Goal: Task Accomplishment & Management: Manage account settings

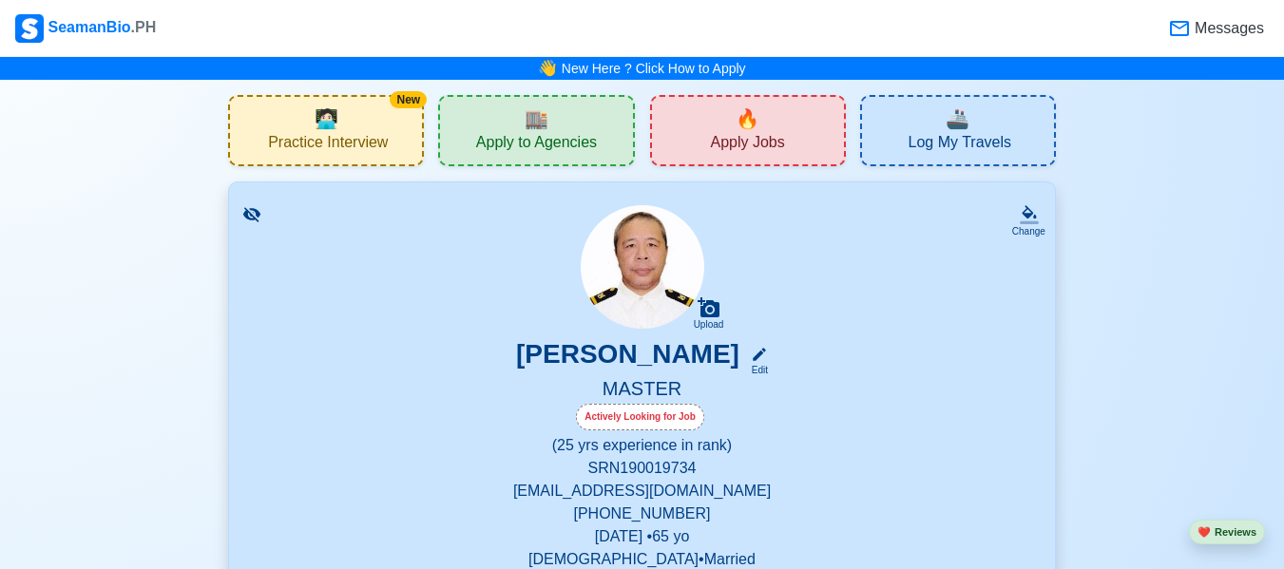
click at [891, 518] on p "[PHONE_NUMBER]" at bounding box center [642, 514] width 780 height 23
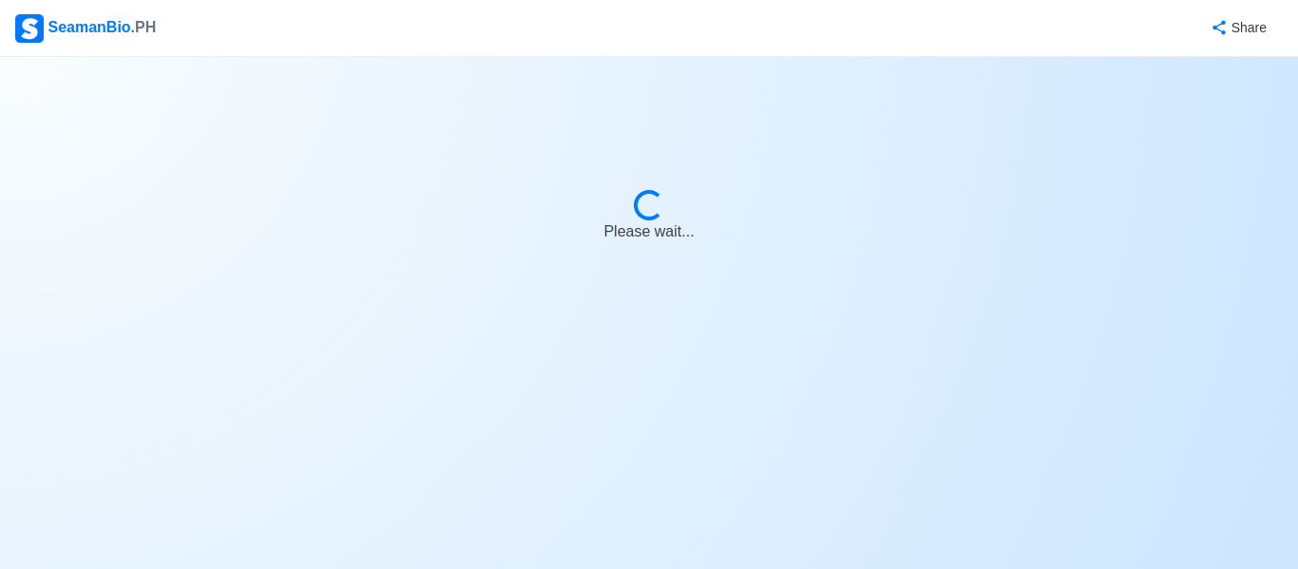
select select "Actively Looking for Job"
select select "Visible for Hiring"
select select "Married"
select select "[DEMOGRAPHIC_DATA]"
select select "PH"
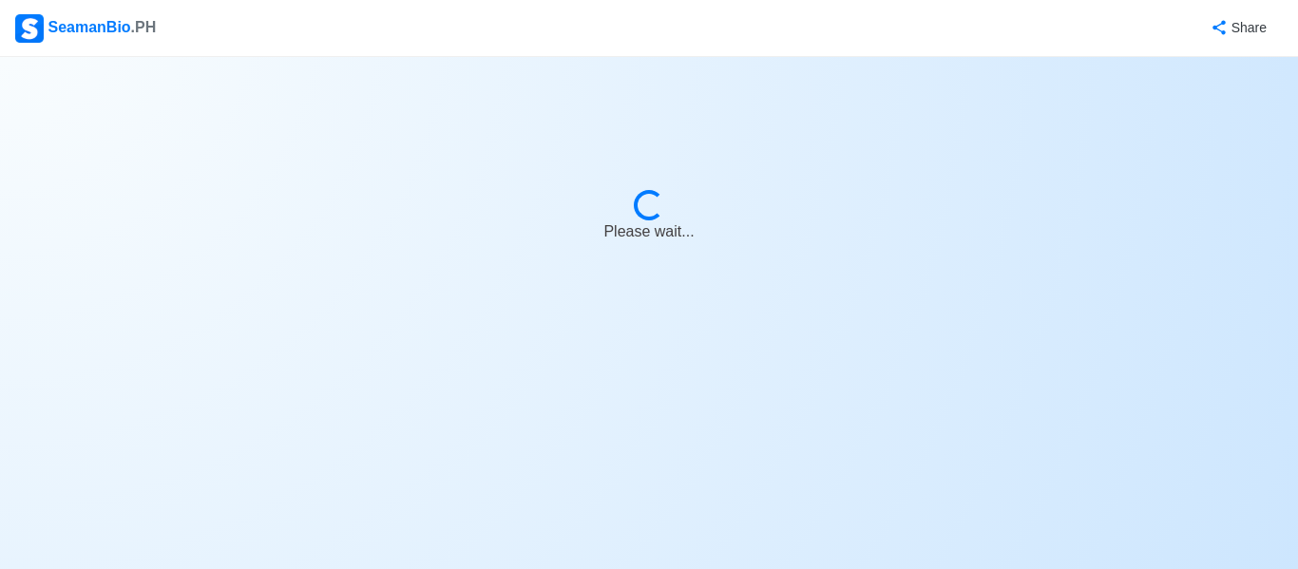
select select "25"
select select "0"
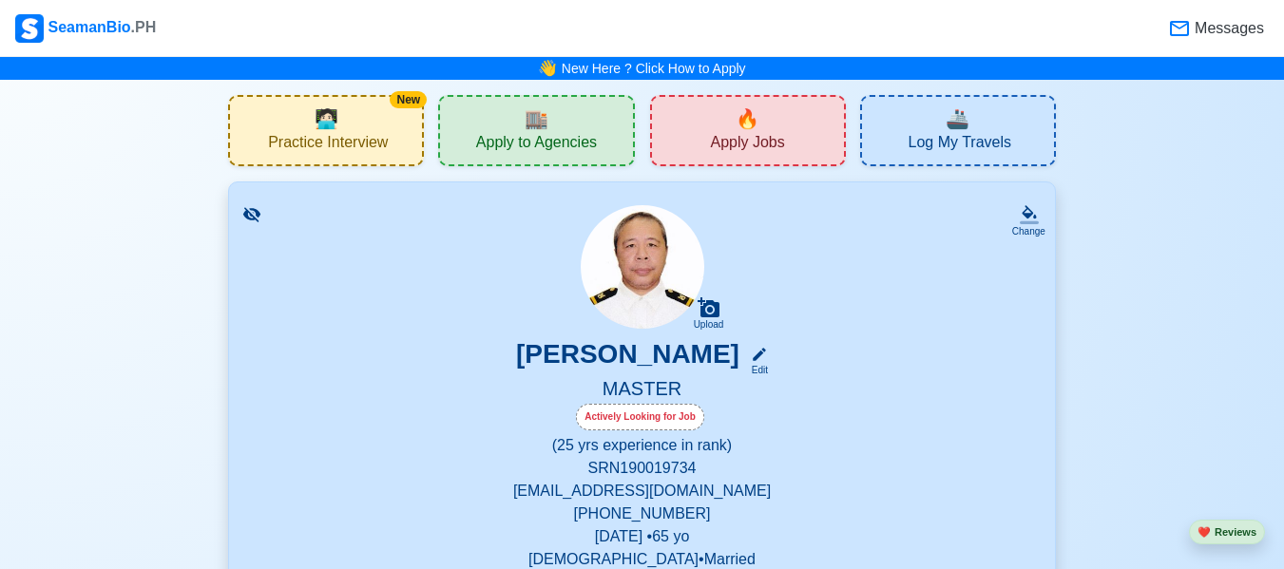
click at [779, 143] on span "Apply Jobs" at bounding box center [747, 145] width 74 height 24
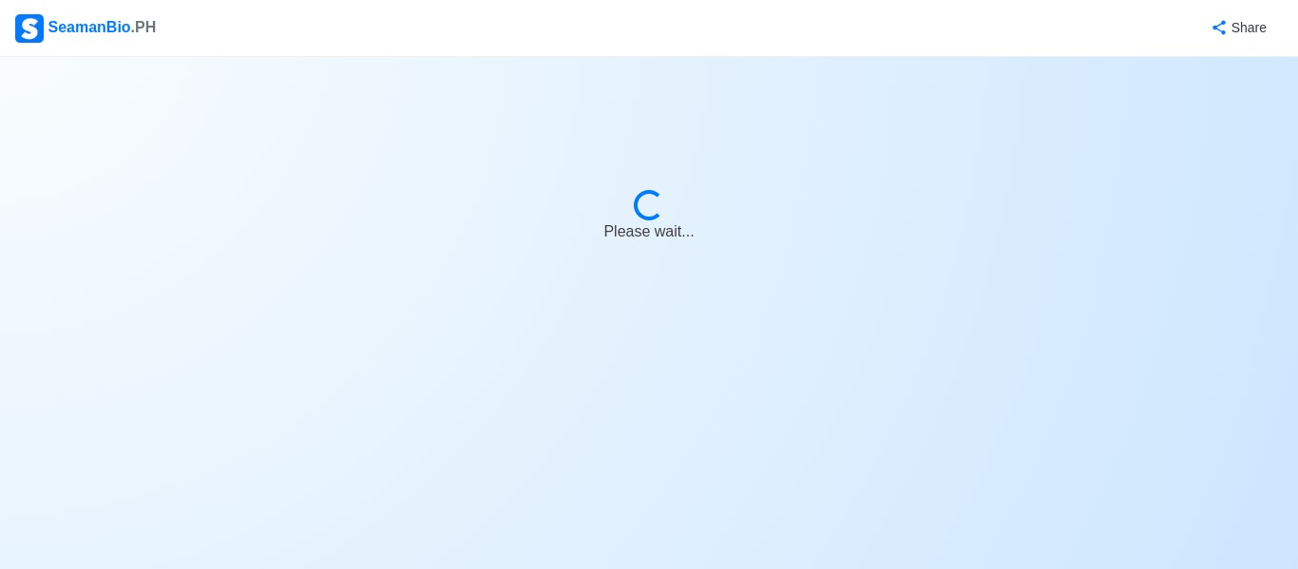
select select "Master"
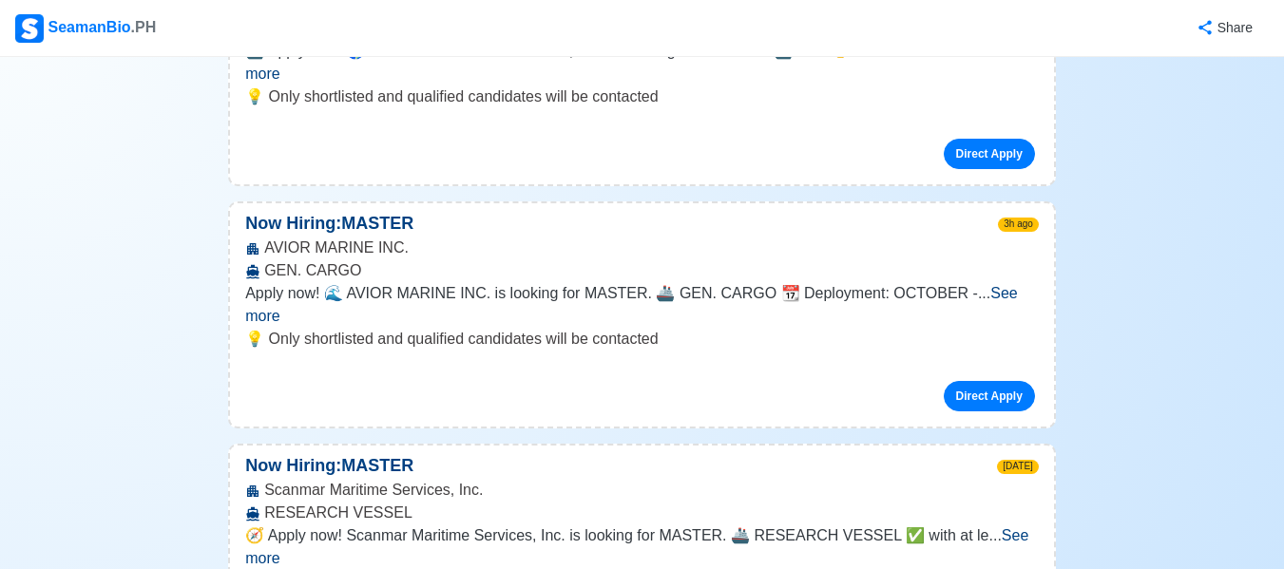
scroll to position [430, 0]
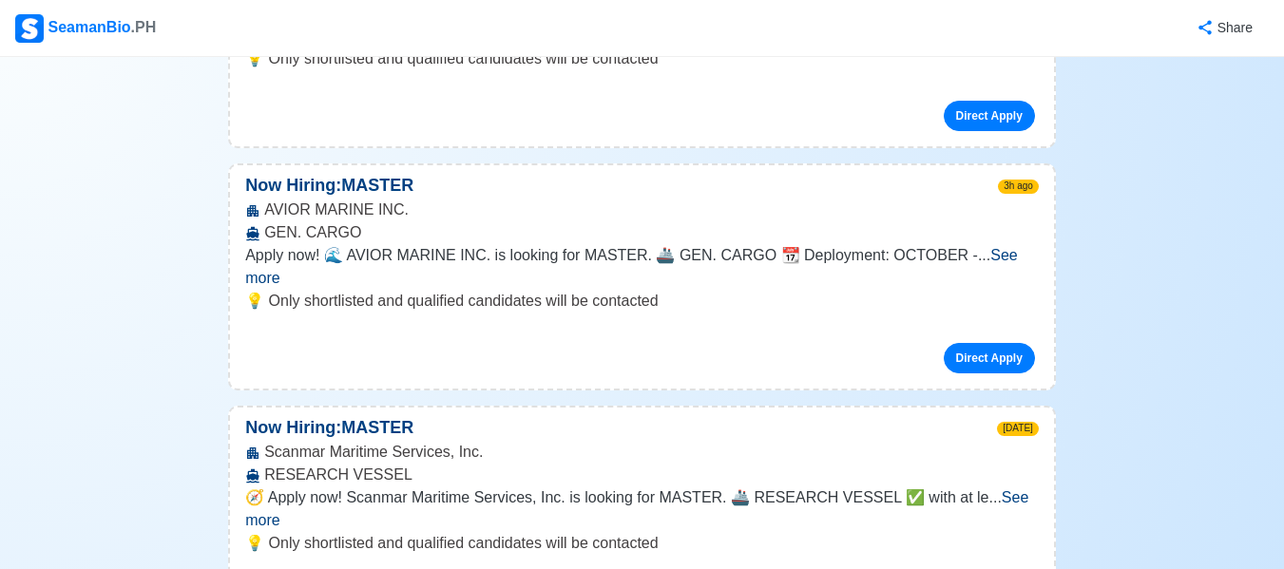
click at [1007, 489] on span "See more" at bounding box center [636, 508] width 783 height 39
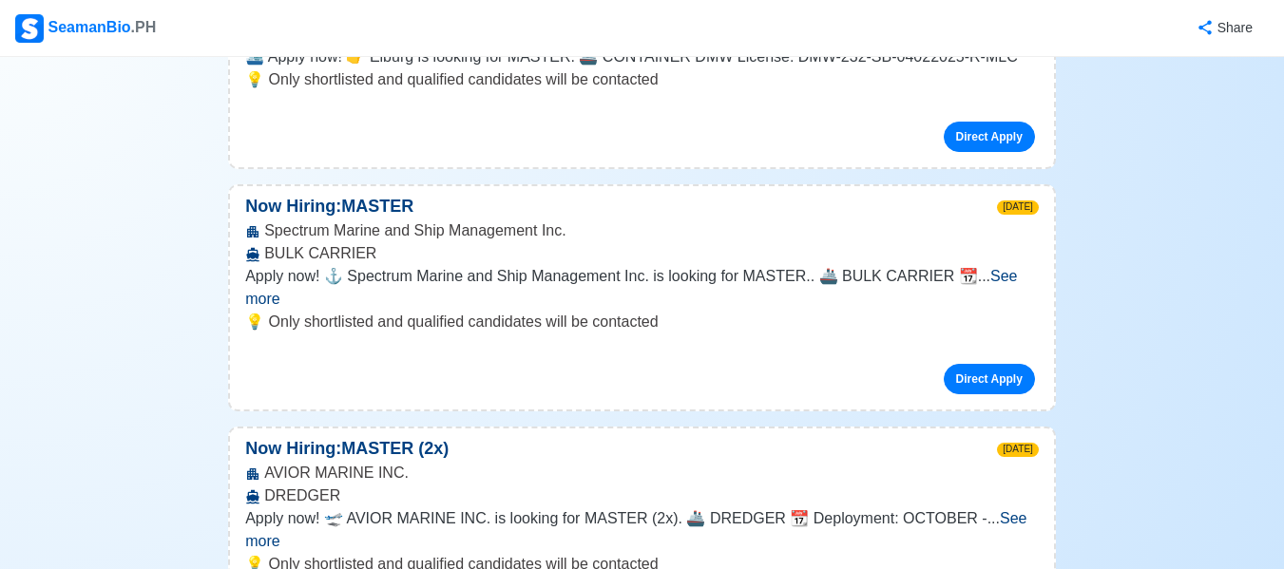
scroll to position [3498, 0]
